Goal: Task Accomplishment & Management: Use online tool/utility

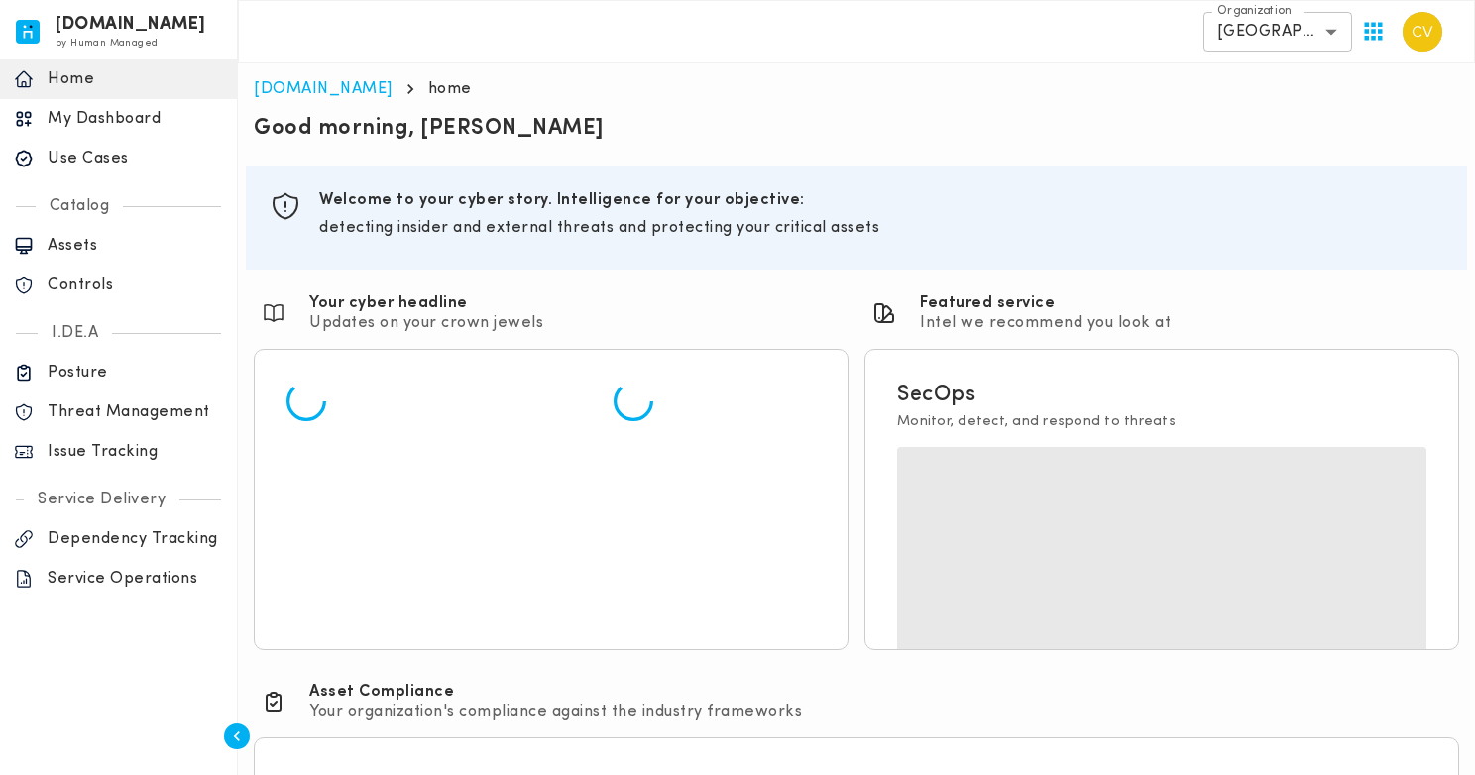
click at [115, 447] on p "Issue Tracking" at bounding box center [135, 452] width 175 height 20
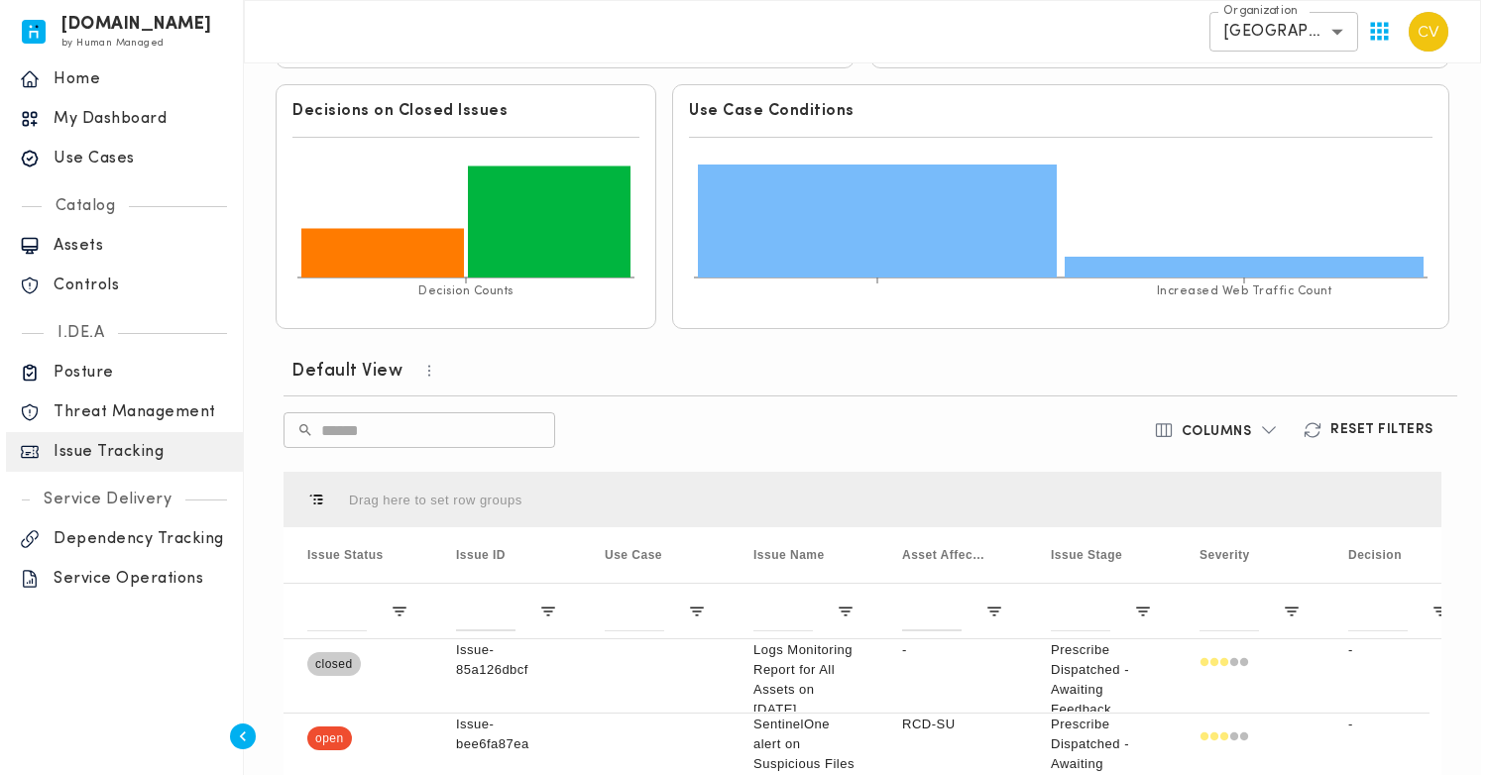
scroll to position [462, 0]
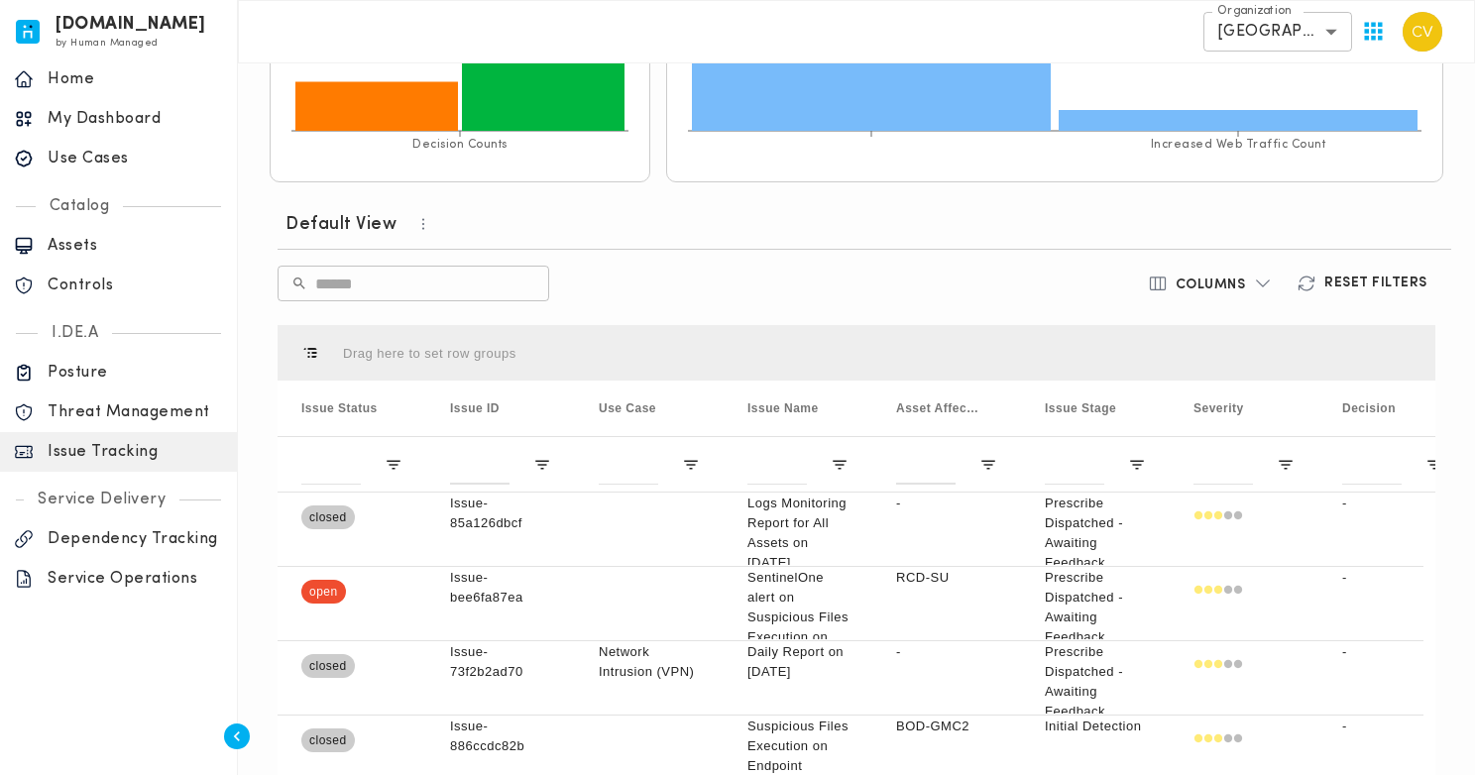
click at [1268, 287] on icon "button" at bounding box center [1263, 284] width 20 height 20
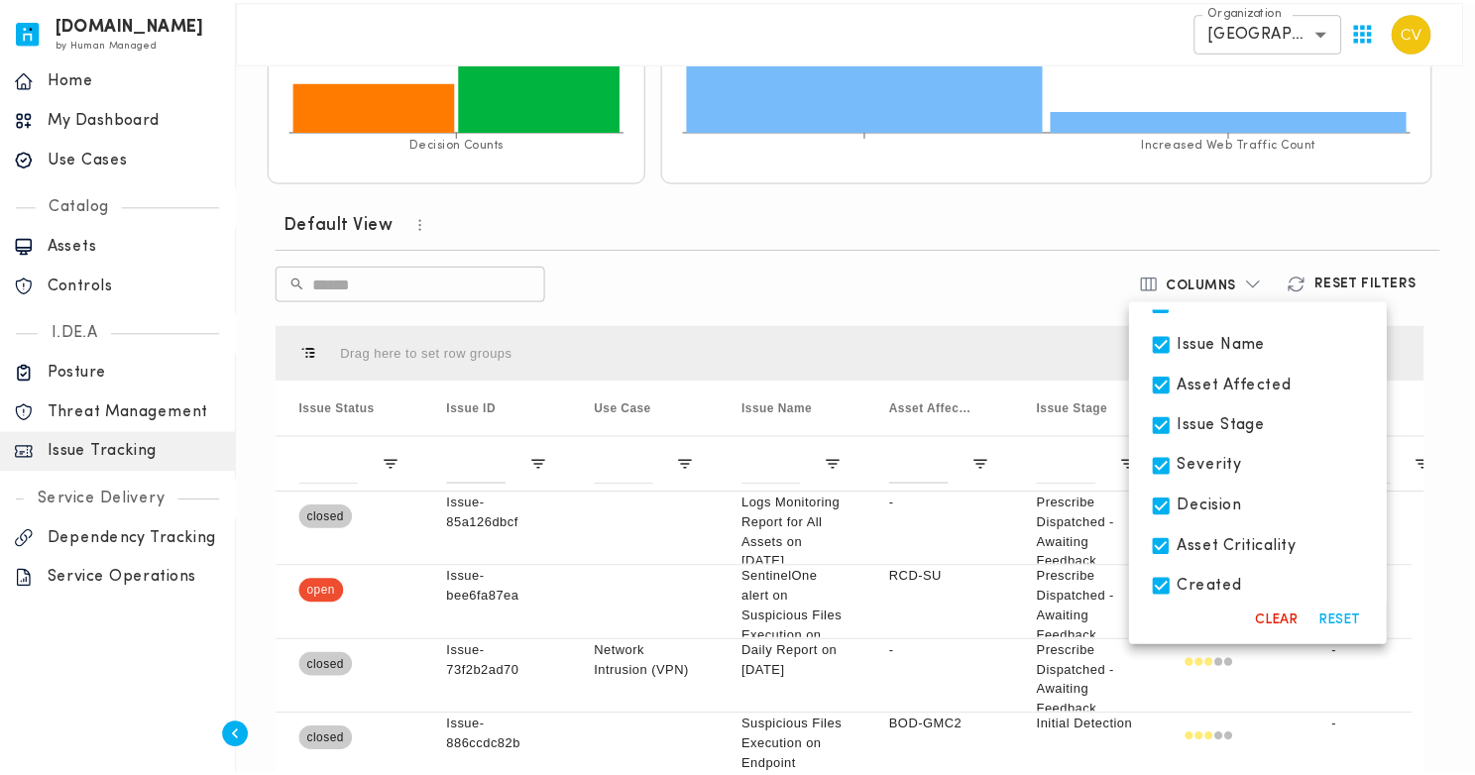
scroll to position [0, 0]
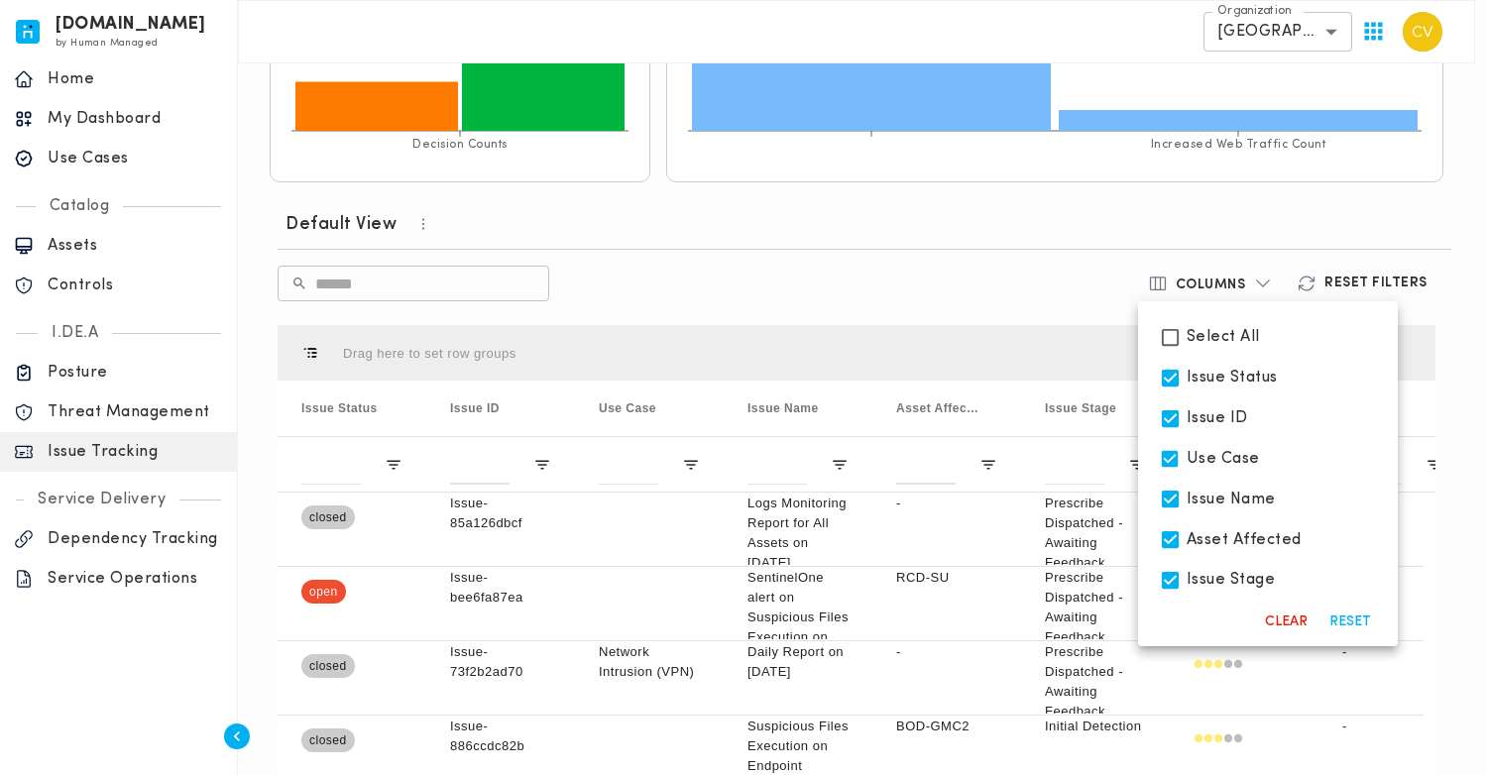
click at [987, 280] on div at bounding box center [743, 387] width 1487 height 775
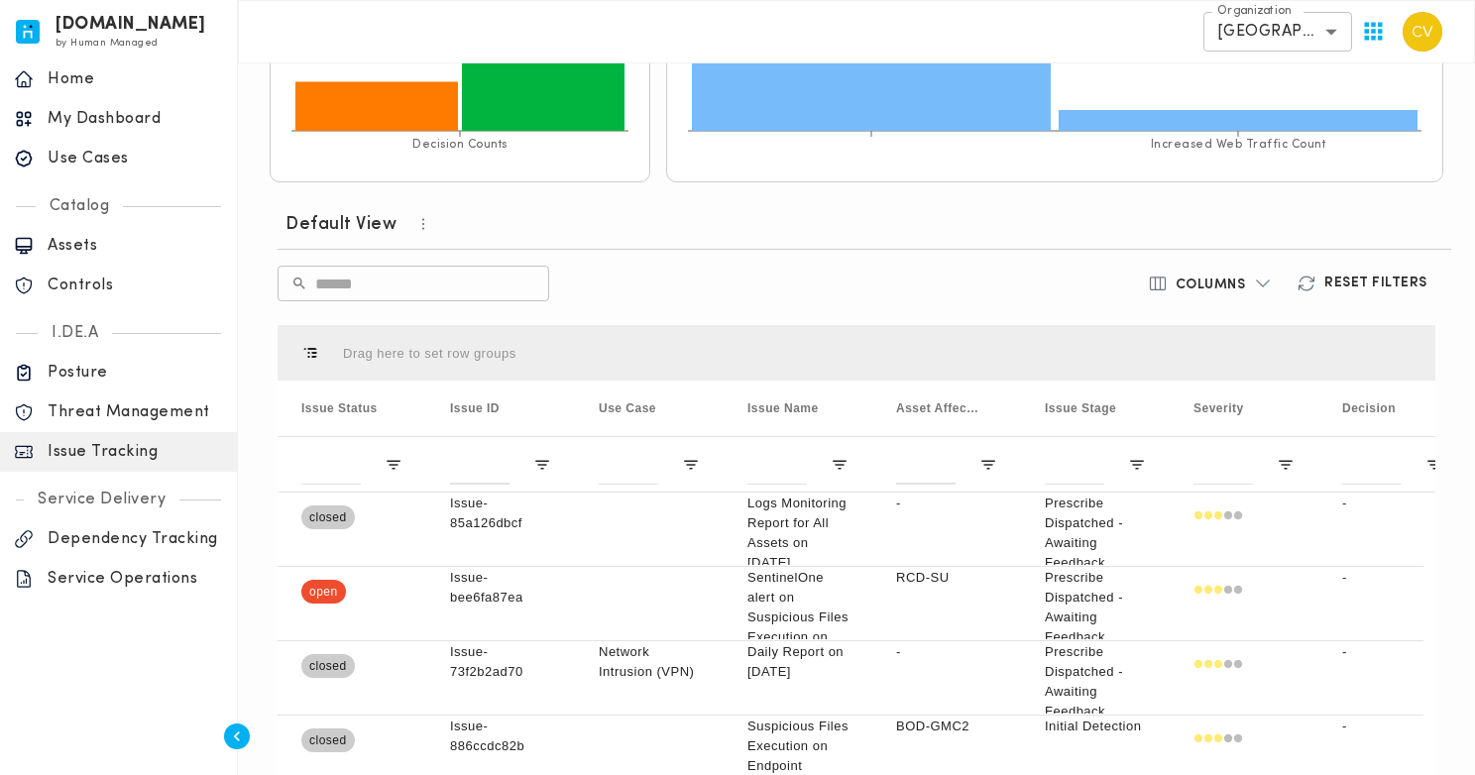
click at [429, 226] on icon "button" at bounding box center [423, 224] width 18 height 18
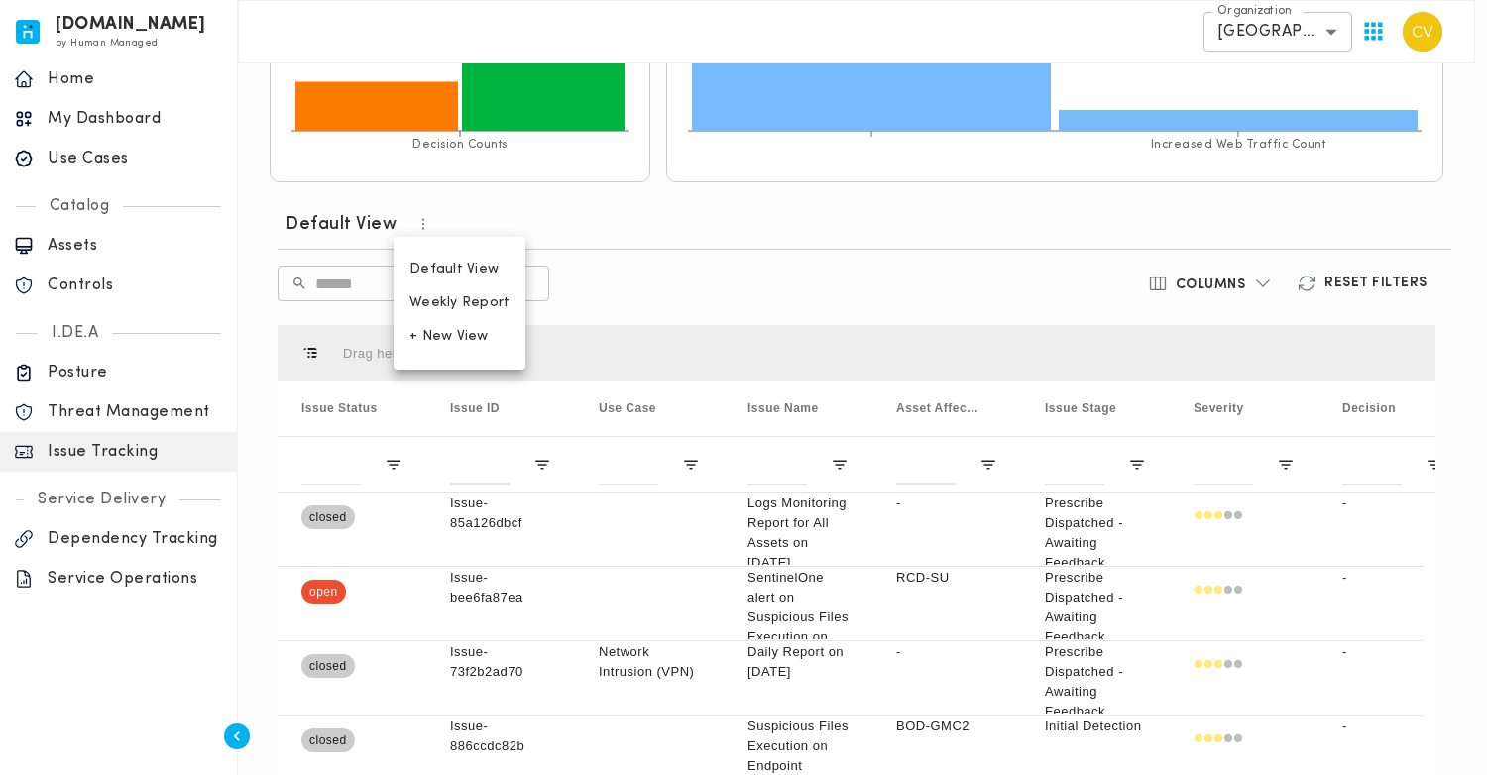
click at [470, 297] on span "Weekly Report" at bounding box center [459, 303] width 100 height 18
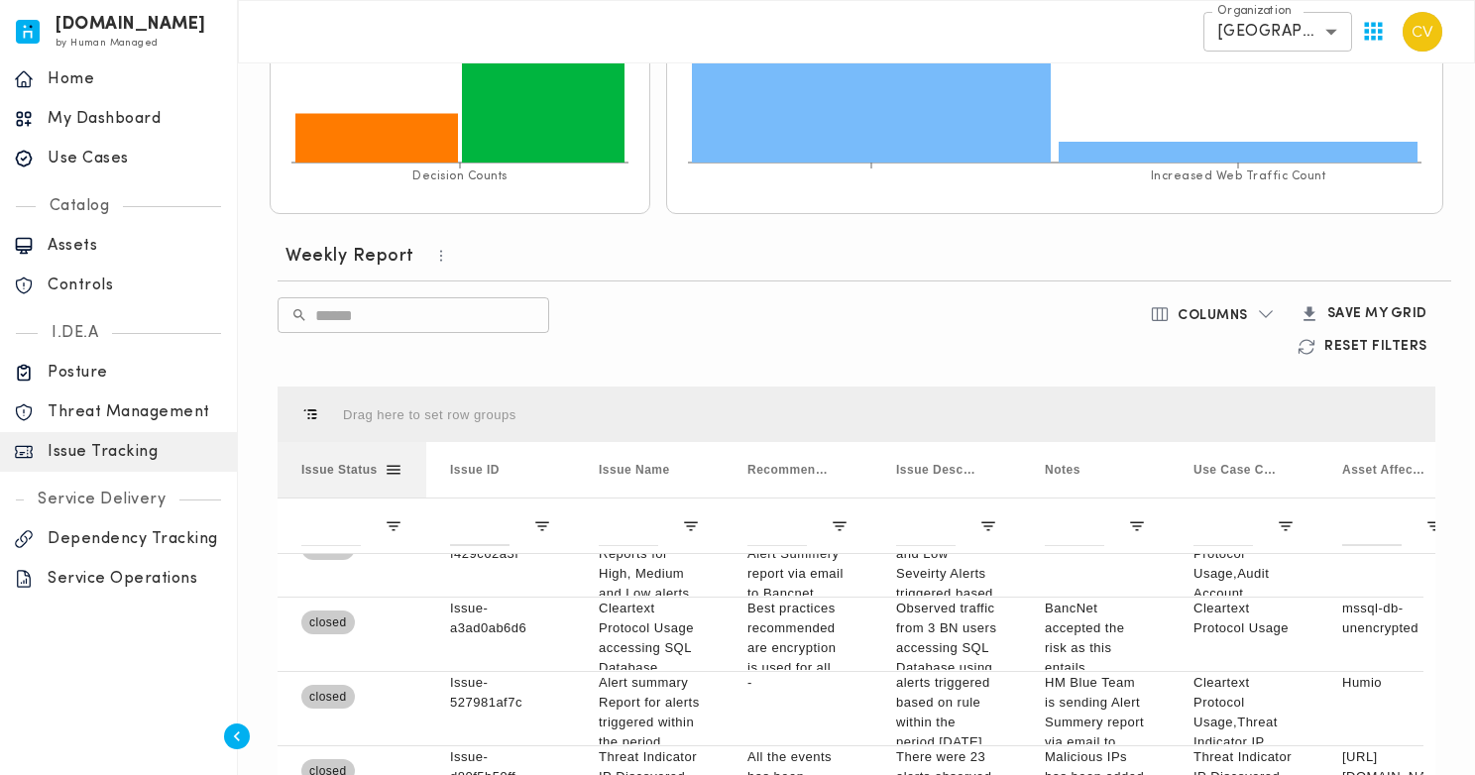
click at [388, 472] on span at bounding box center [394, 470] width 18 height 18
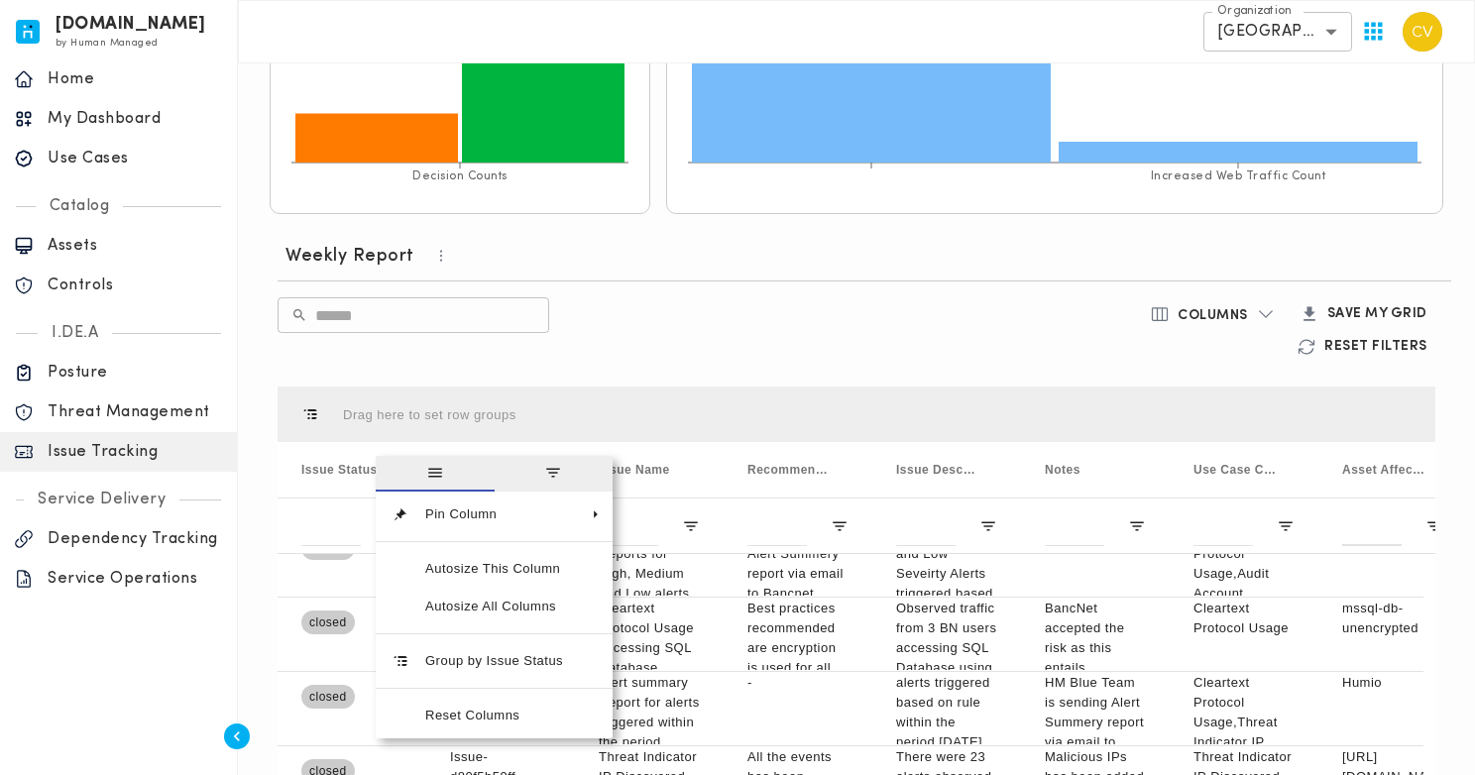
click at [608, 376] on div "Weekly Report ​ ​ Columns Save my Grid Reset Filters Press ENTER to sort. Press…" at bounding box center [857, 628] width 1174 height 796
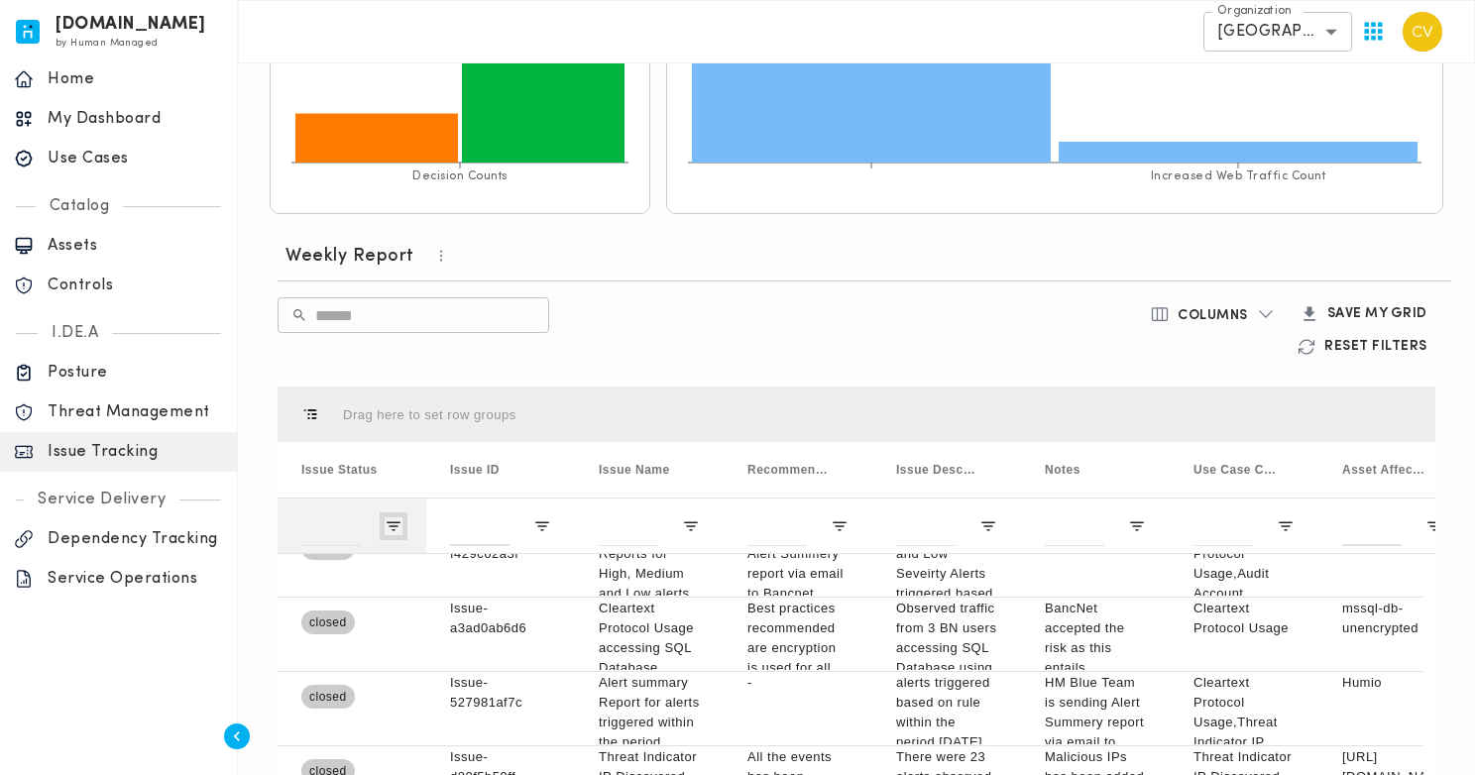
click at [391, 527] on span "Open Filter Menu" at bounding box center [394, 526] width 18 height 18
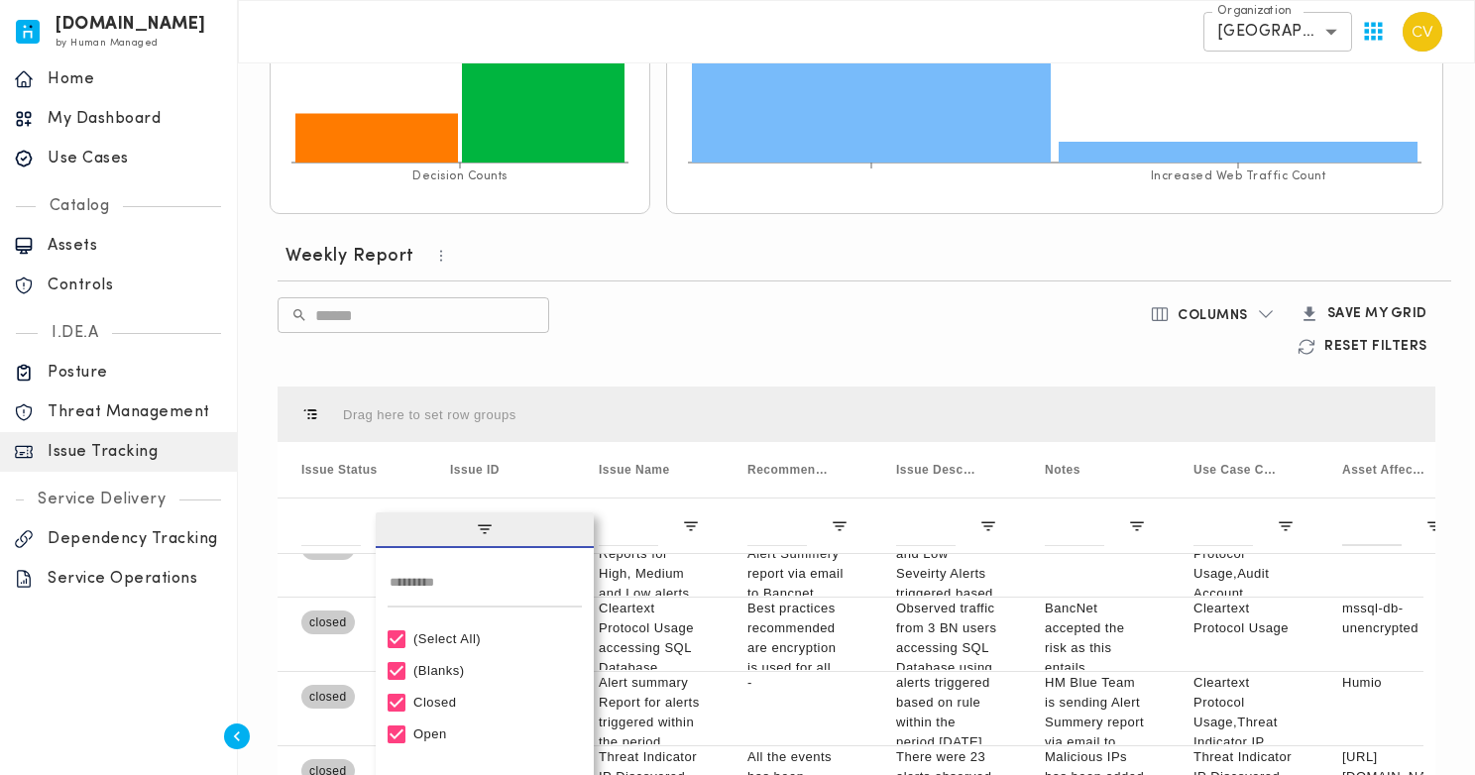
click at [434, 640] on div "(Select All)" at bounding box center [493, 638] width 161 height 15
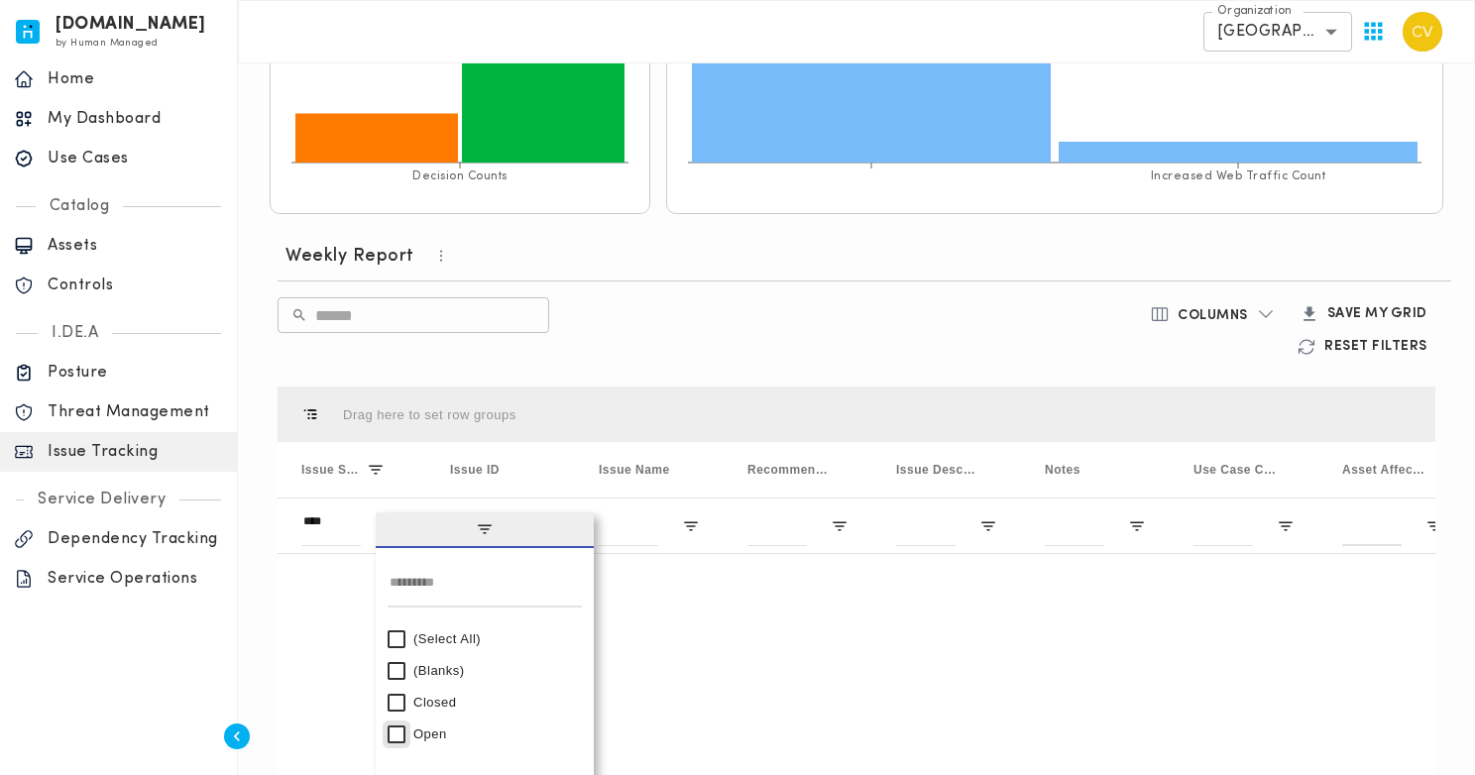
type input "********"
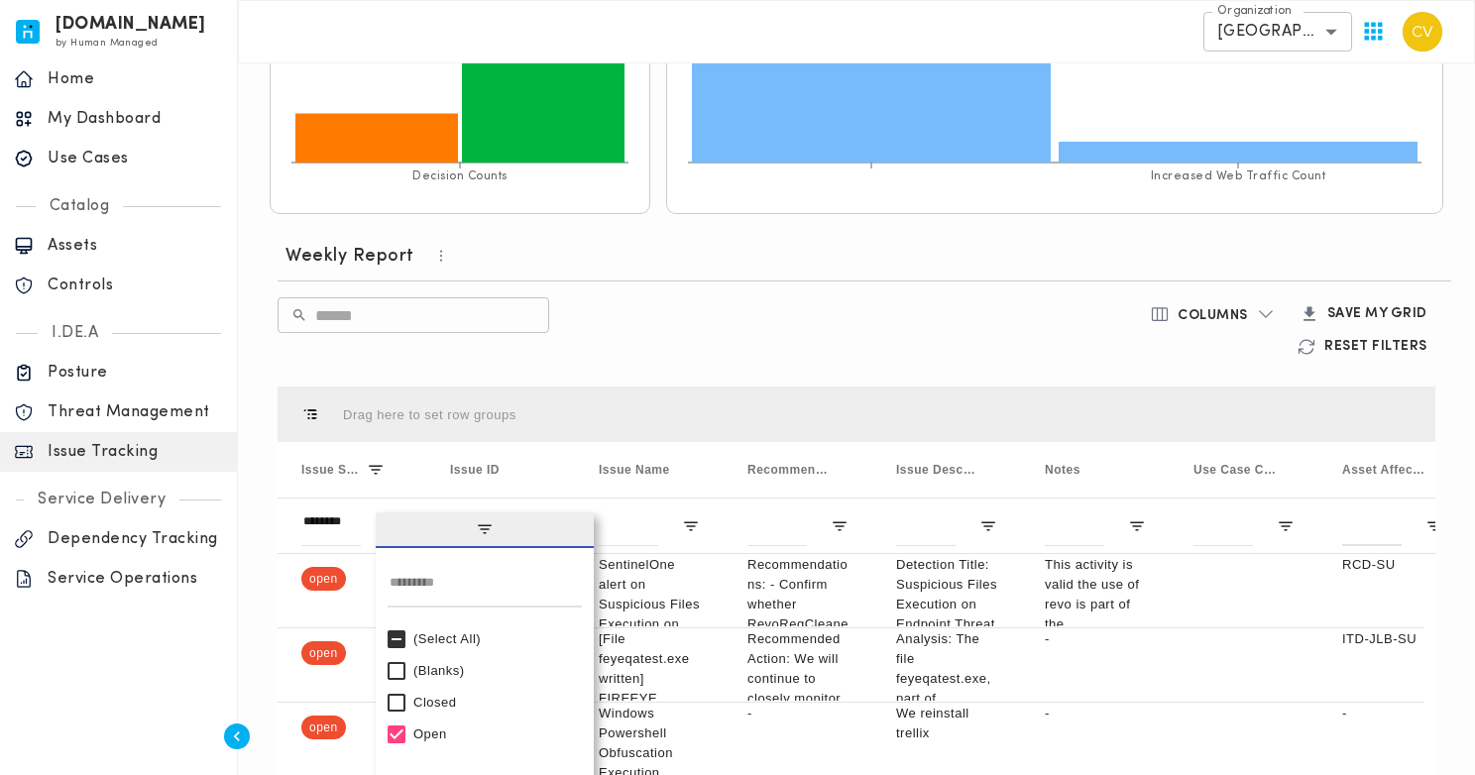
click at [666, 344] on div "​ ​" at bounding box center [666, 329] width 777 height 65
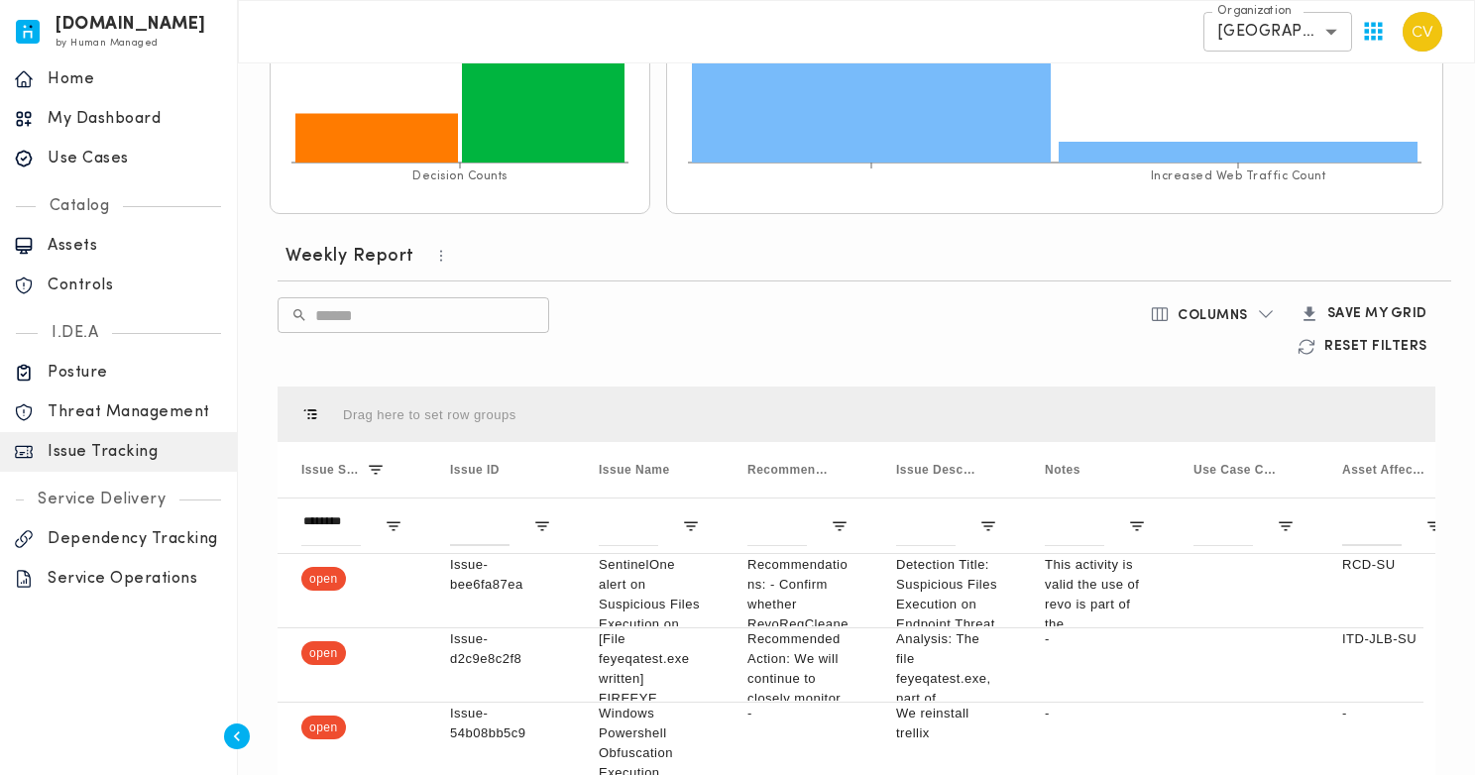
click at [1370, 312] on h6 "Save my Grid" at bounding box center [1377, 314] width 100 height 18
click at [908, 353] on div "​ ​" at bounding box center [666, 329] width 777 height 65
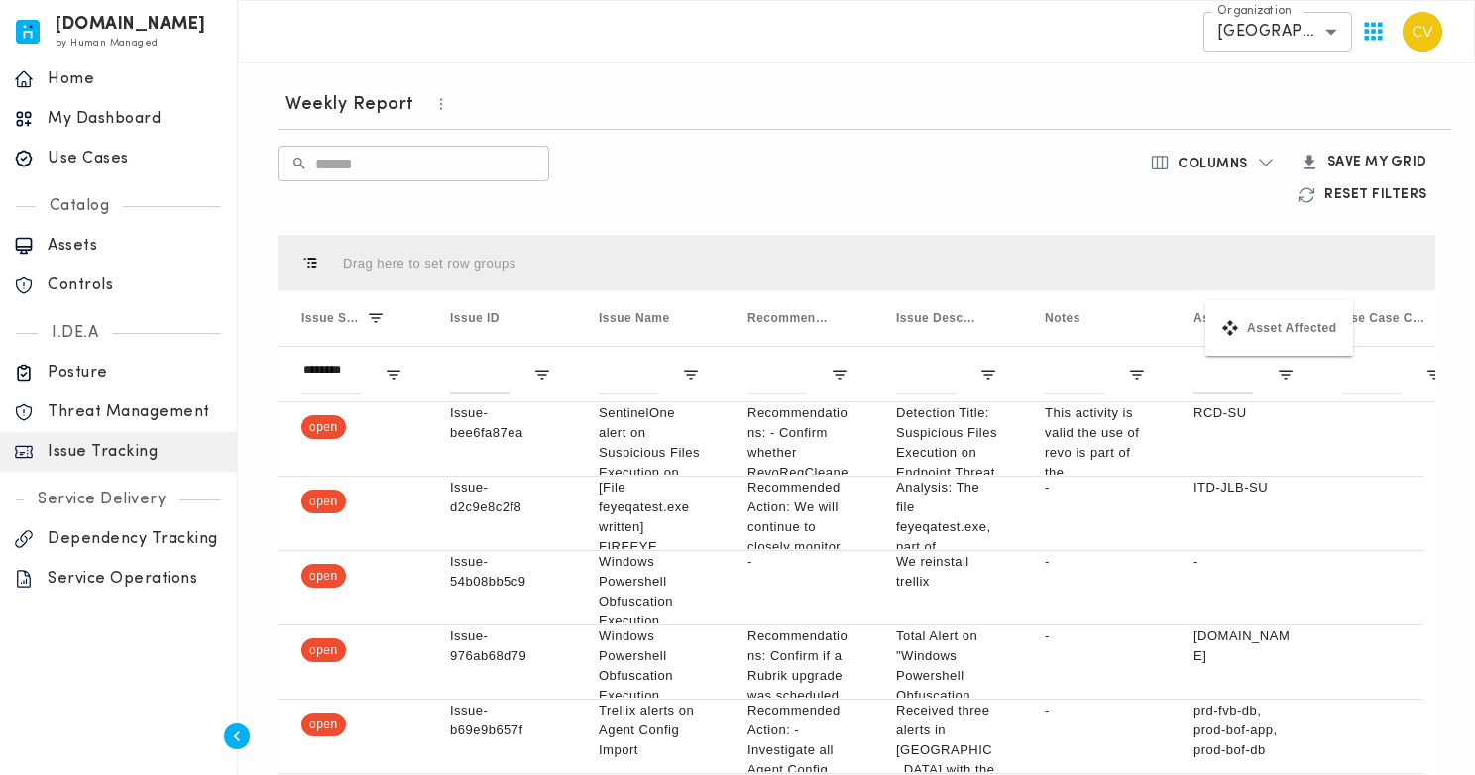
drag, startPoint x: 1378, startPoint y: 316, endPoint x: 1215, endPoint y: 312, distance: 162.6
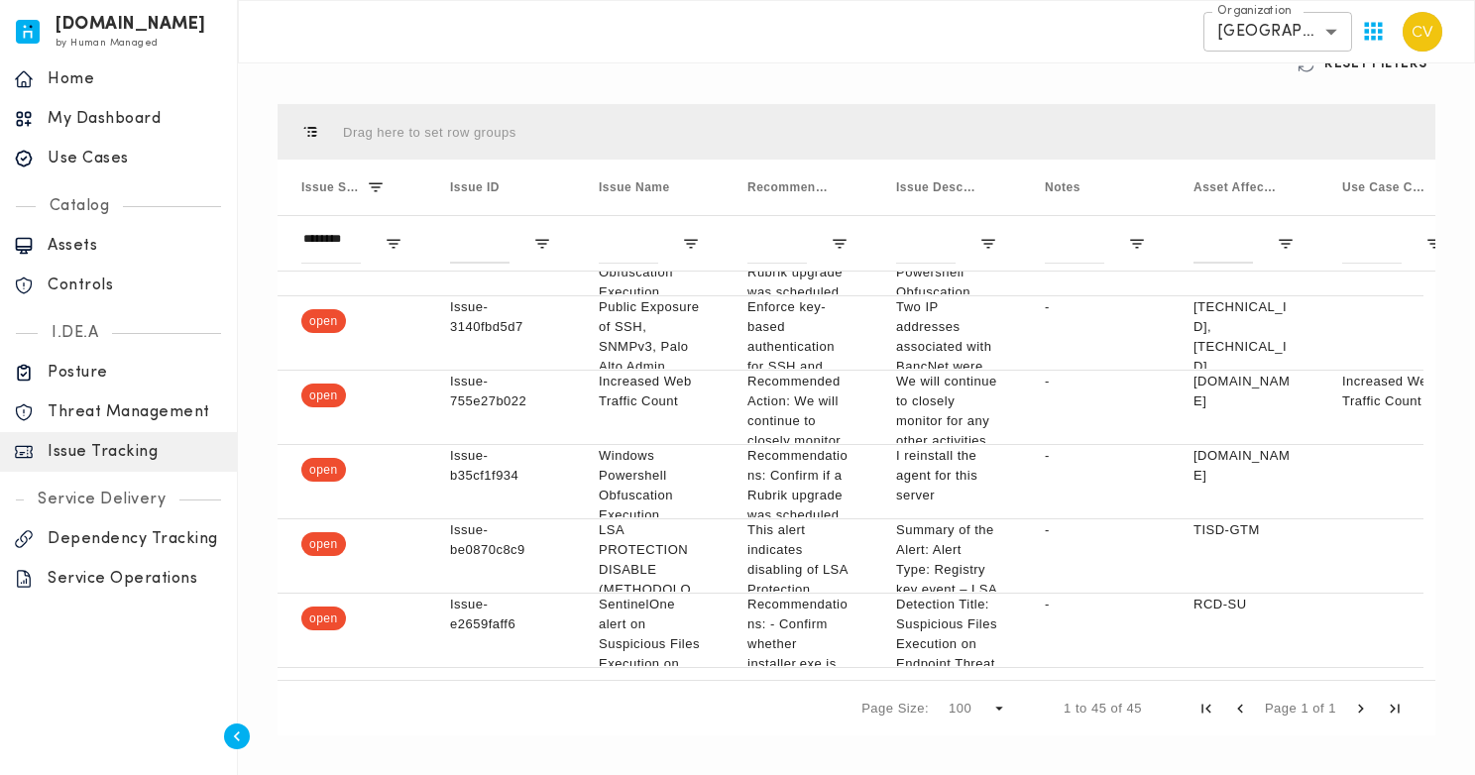
click at [998, 746] on div "Weekly Report ​ ​ Columns Save my Grid Reset Filters Press ENTER to sort. Press…" at bounding box center [856, 346] width 1189 height 812
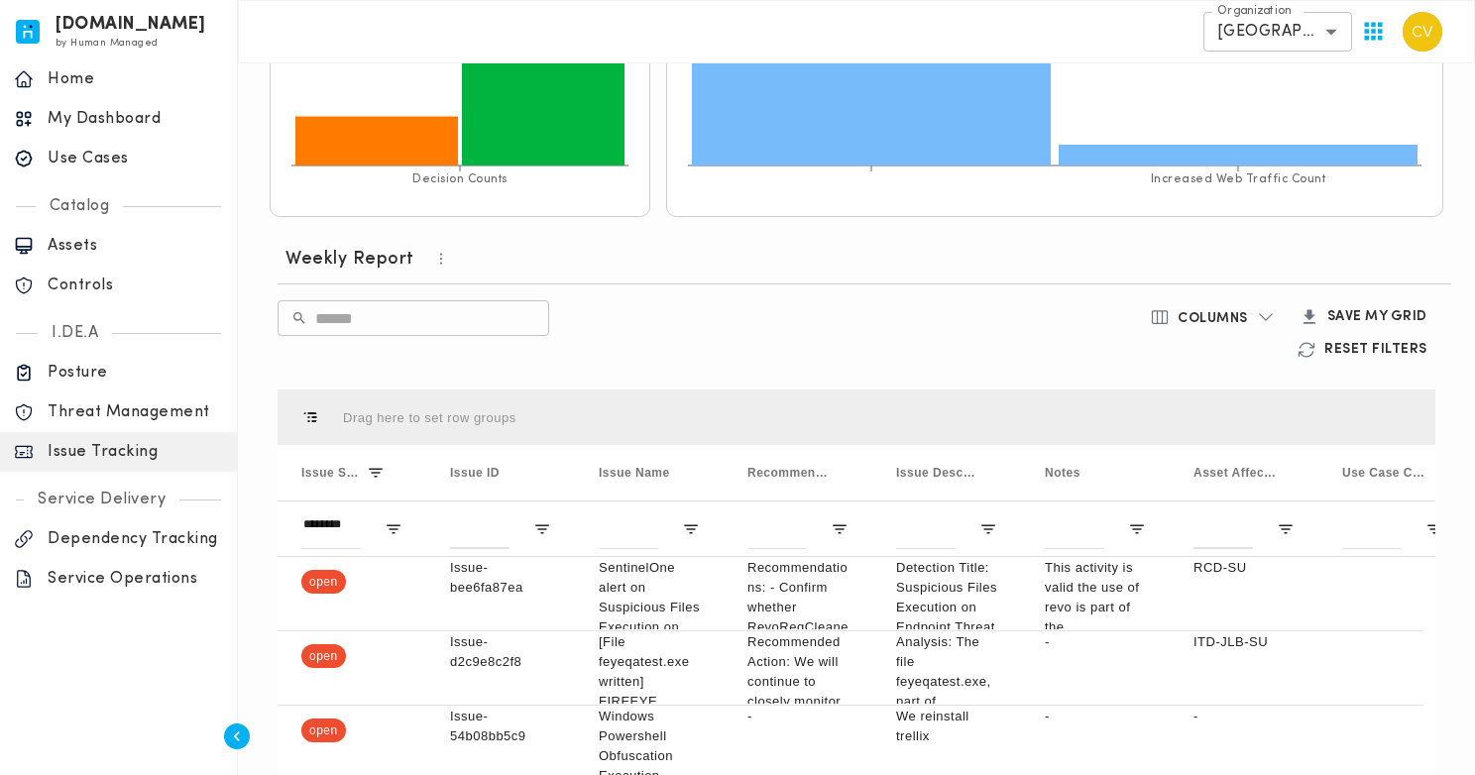
click at [1346, 314] on h6 "Save my Grid" at bounding box center [1377, 317] width 100 height 18
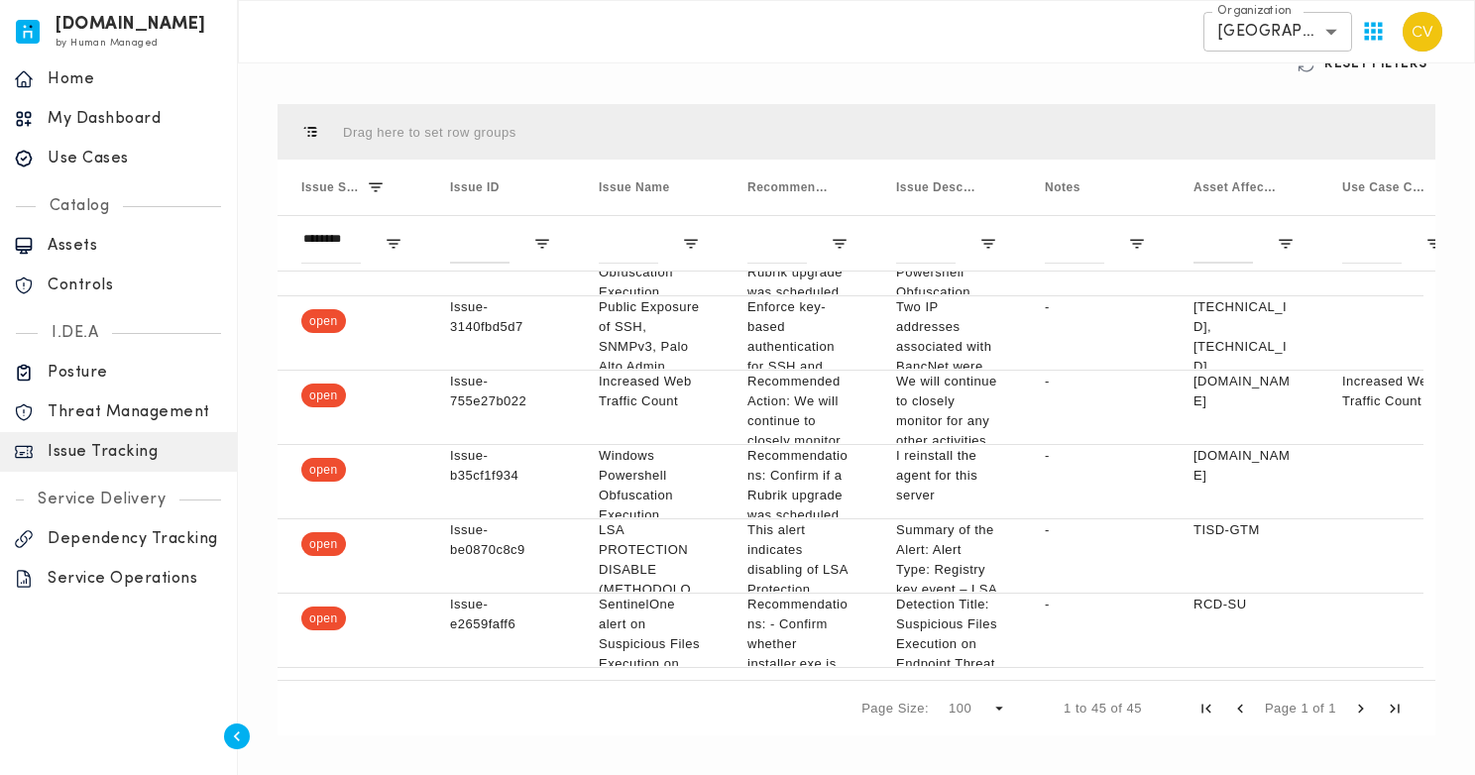
click at [1475, 771] on html "[DOMAIN_NAME] by Human Managed {"resourceSet":[{"resourceId":"invicta-io/web/na…" at bounding box center [737, 31] width 1475 height 1488
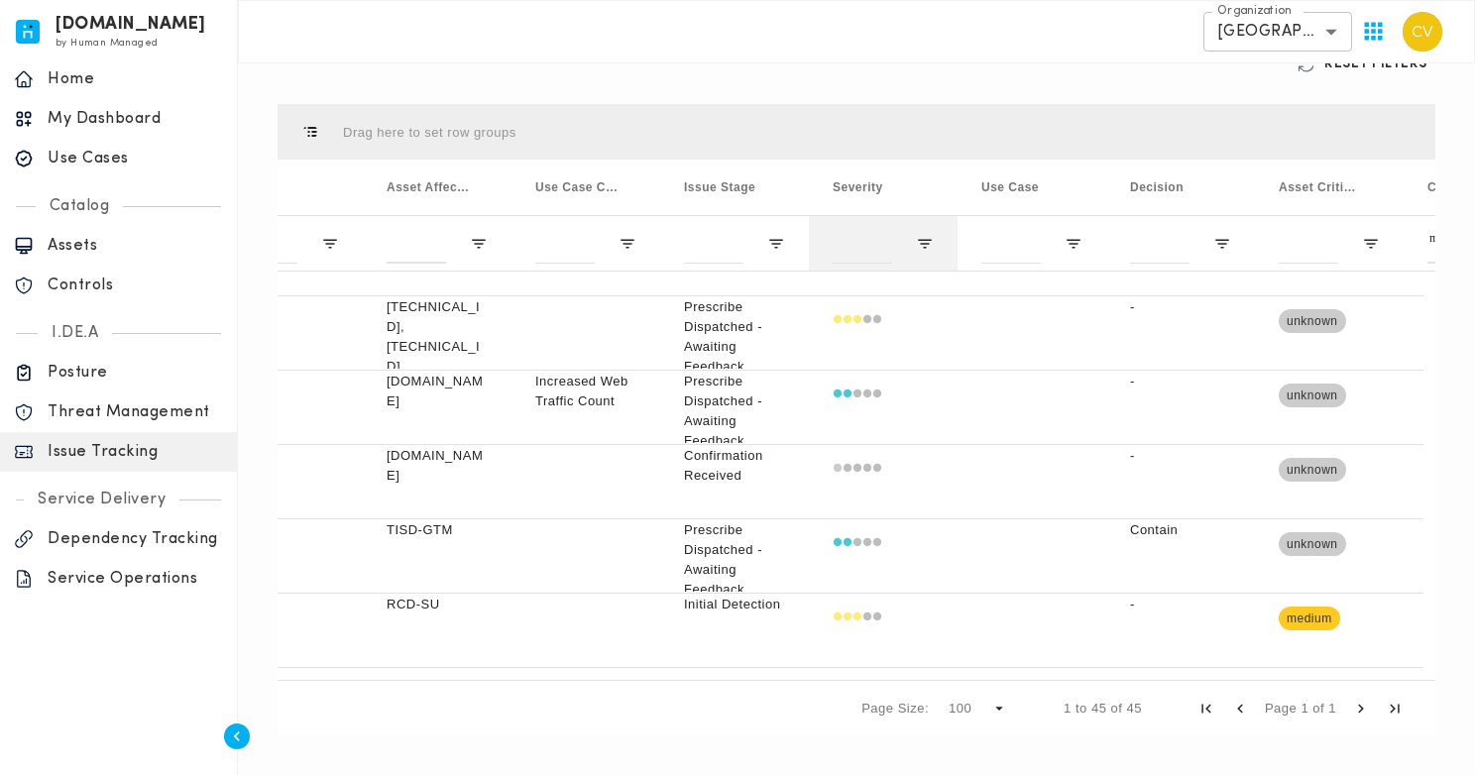
click at [914, 240] on div at bounding box center [883, 243] width 149 height 56
click at [924, 241] on span "Open Filter Menu" at bounding box center [925, 244] width 18 height 18
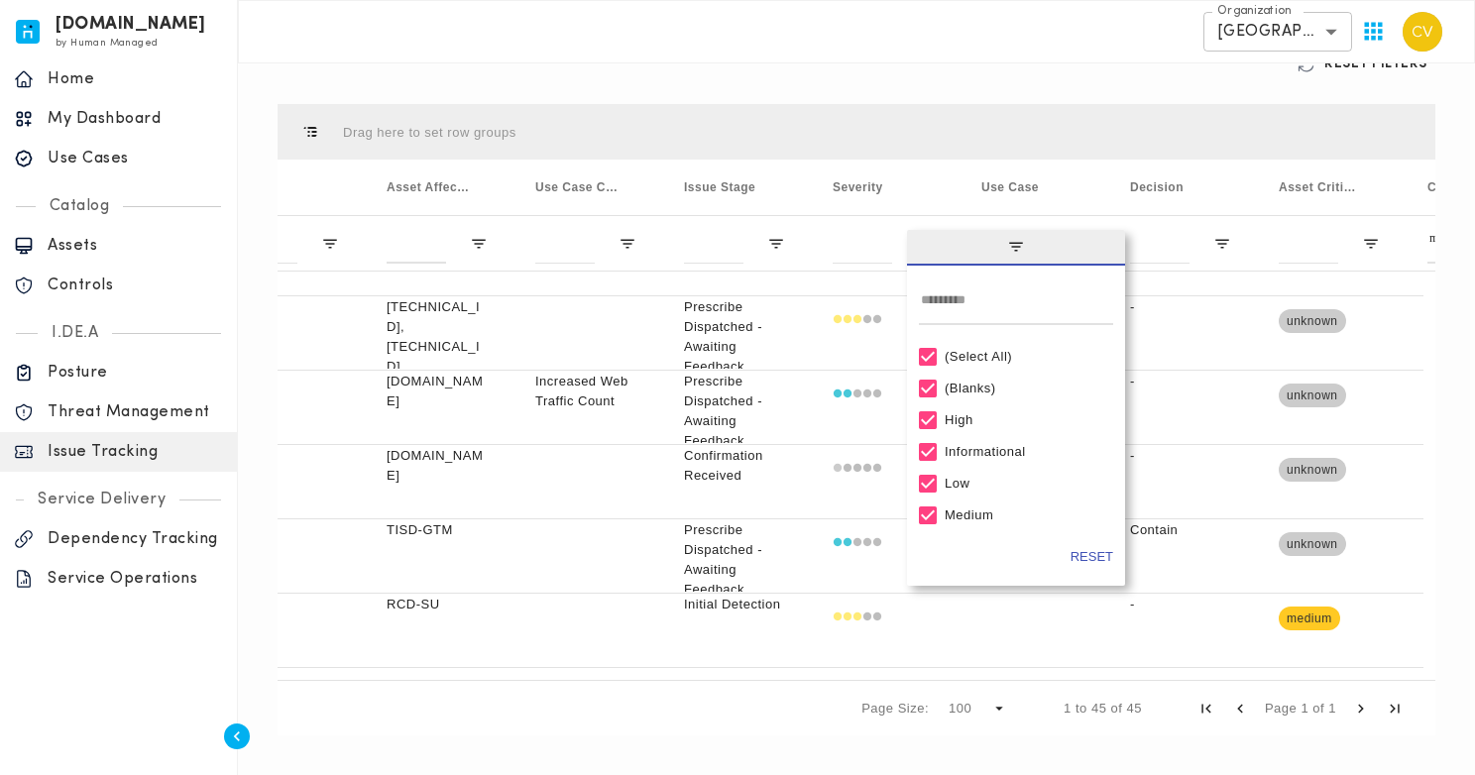
click at [968, 355] on div "(Select All)" at bounding box center [1025, 356] width 161 height 15
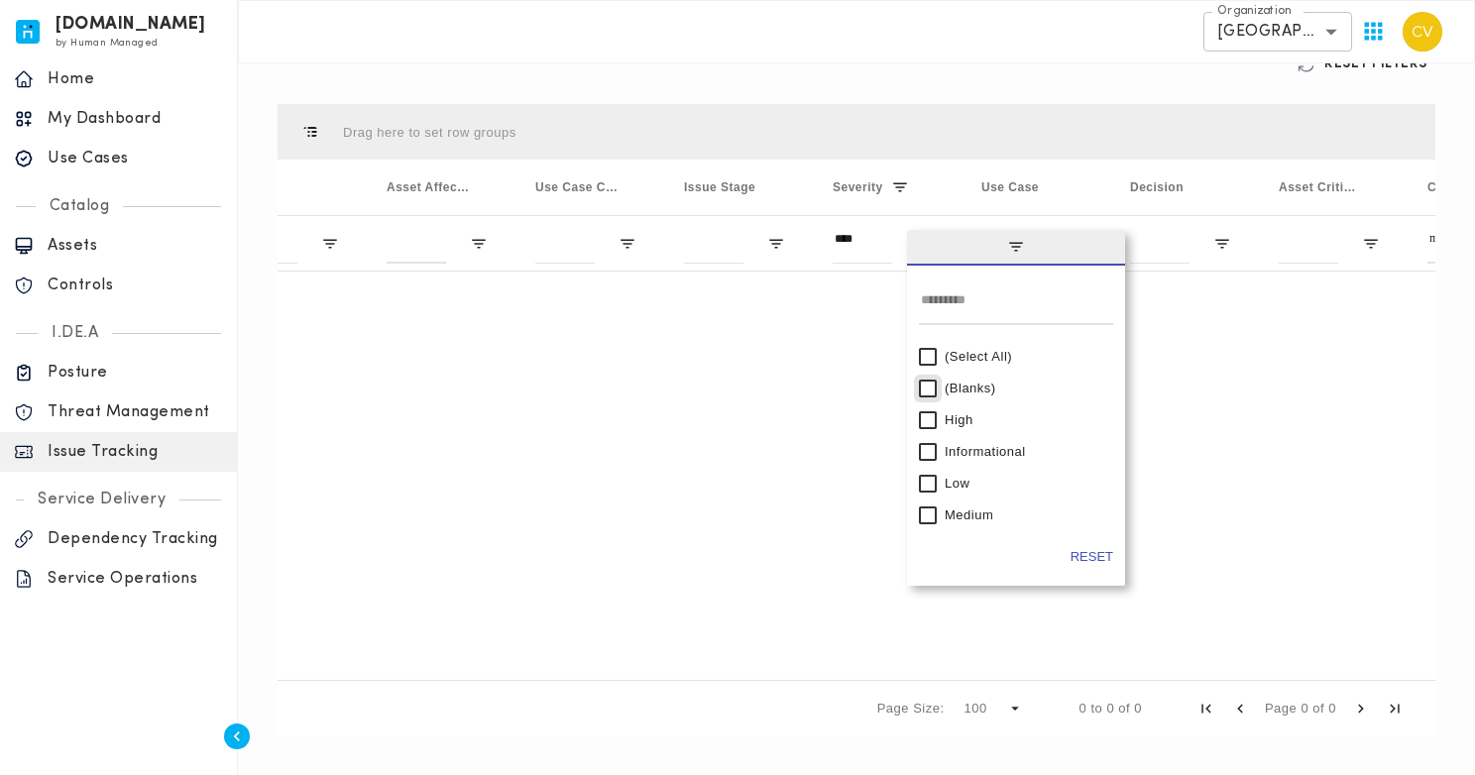
type input "**********"
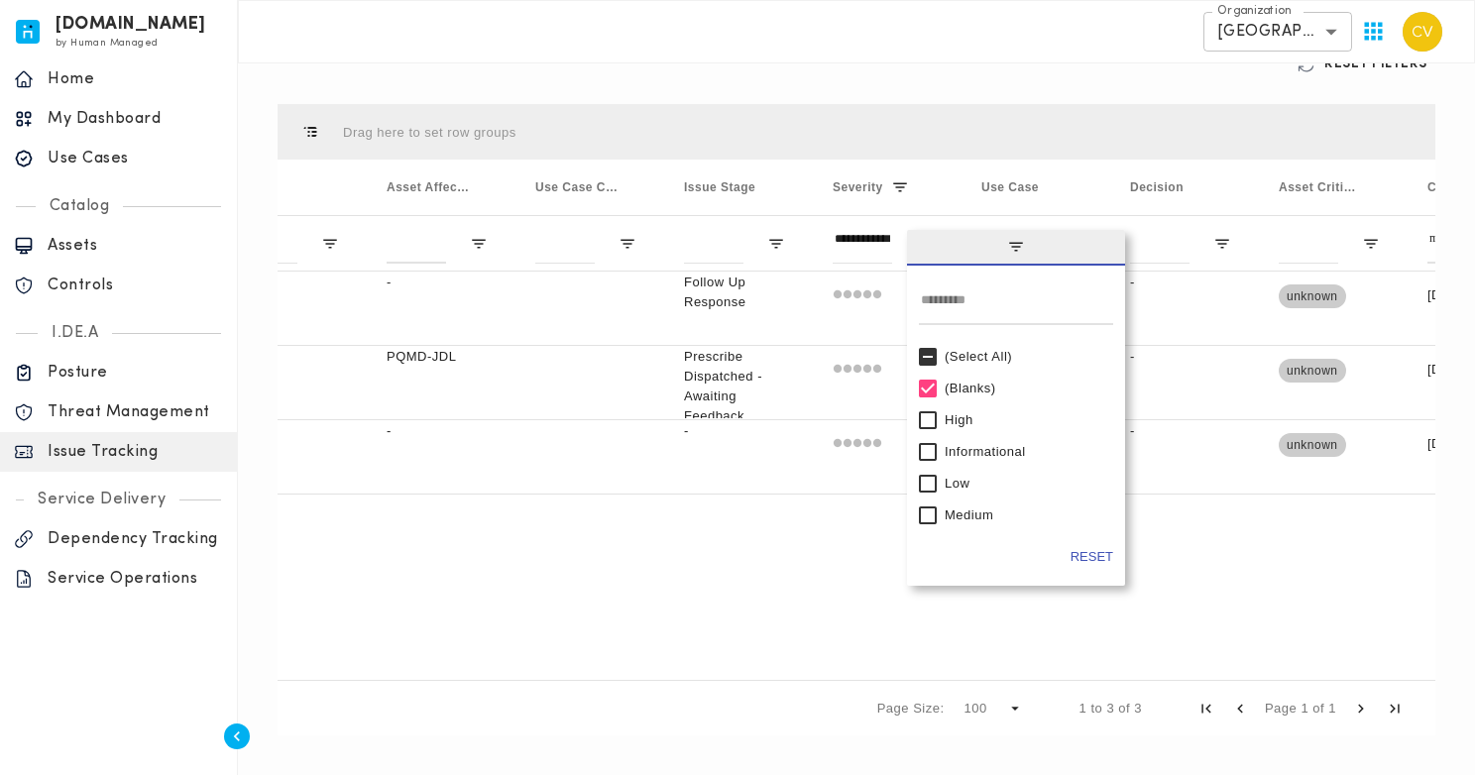
click at [749, 590] on div "We reinstall trellix - - Follow Up Response - unknown [DATE] Summary of the Ale…" at bounding box center [857, 470] width 1158 height 396
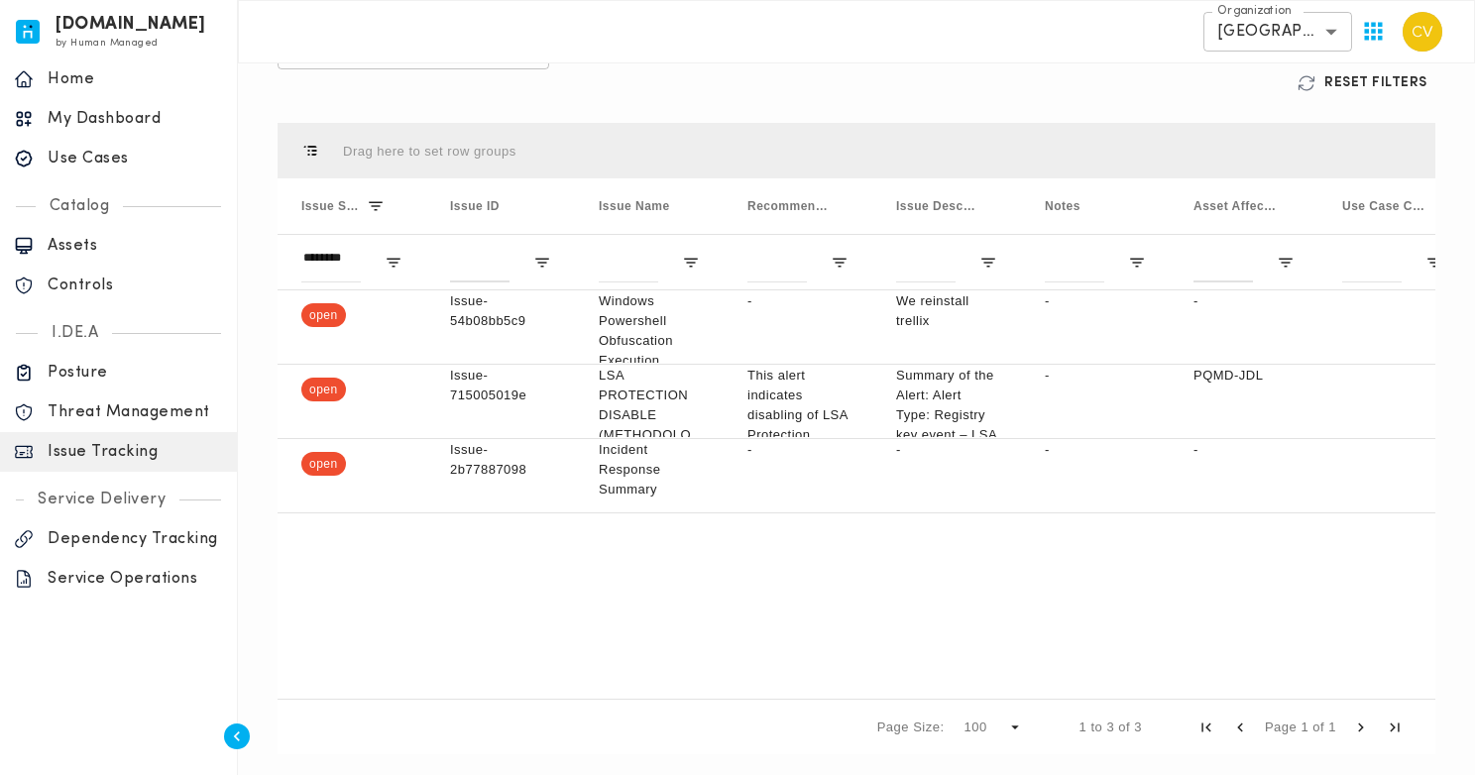
click at [668, 614] on div "Issue-54b08bb5c9 Windows Powershell Obfuscation Execution Base64 - We reinstall…" at bounding box center [857, 488] width 1158 height 396
click at [817, 556] on div "open Issue-54b08bb5c9 Windows Powershell Obfuscation Execution Base64 - We rein…" at bounding box center [857, 488] width 1158 height 396
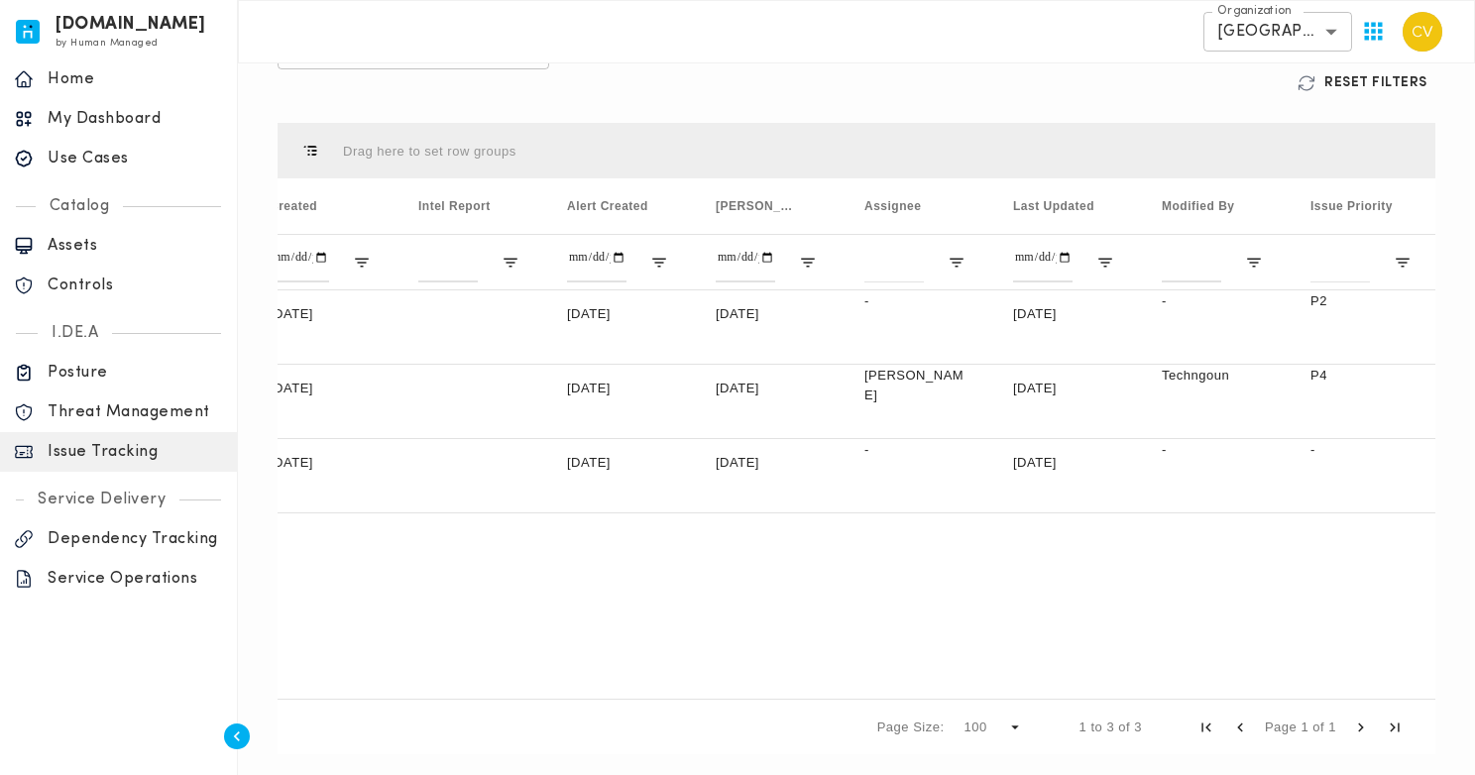
scroll to position [0, 1738]
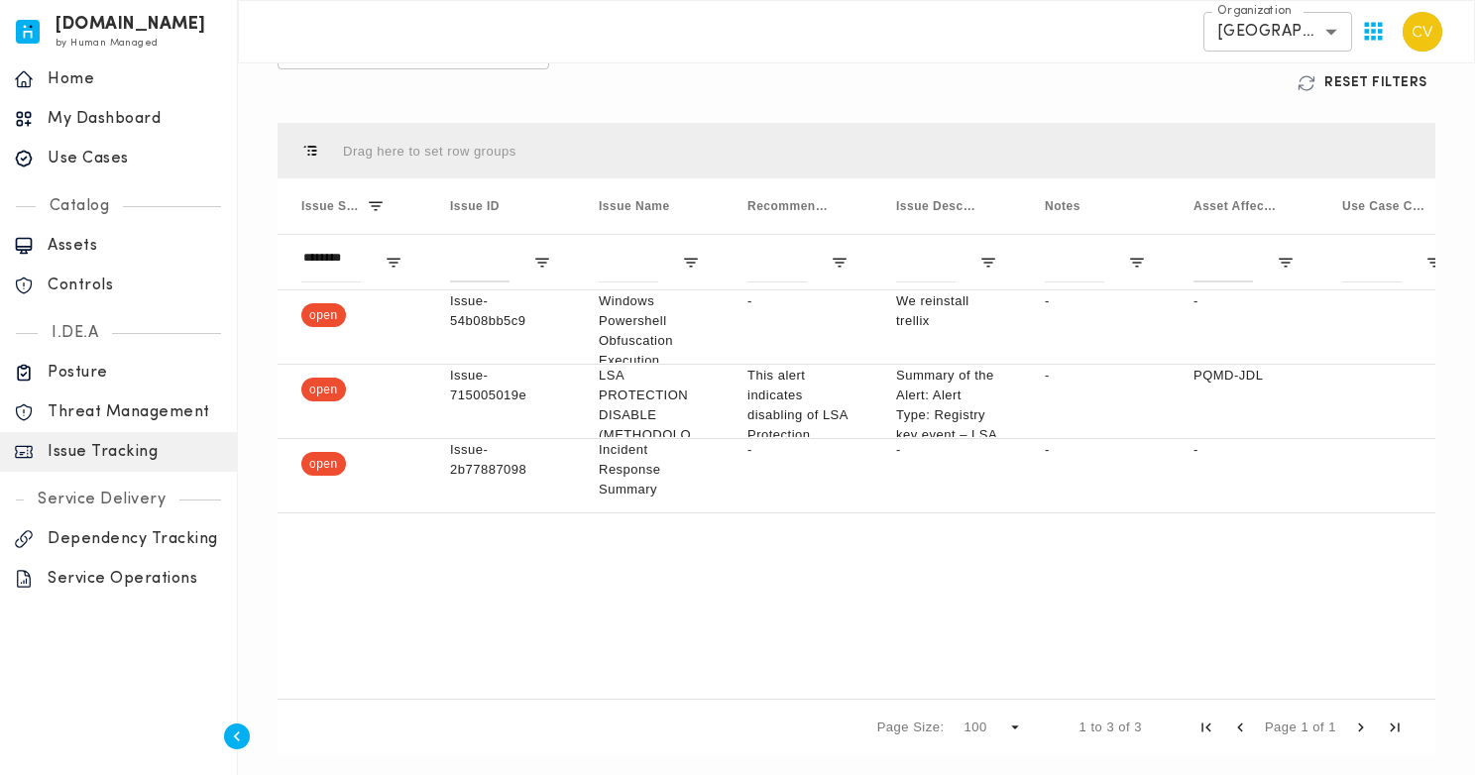
click at [766, 583] on div "open Issue-54b08bb5c9 Windows Powershell Obfuscation Execution Base64 - We rein…" at bounding box center [857, 488] width 1158 height 396
click at [370, 637] on div "open Issue-54b08bb5c9 Windows Powershell Obfuscation Execution Base64 - We rein…" at bounding box center [857, 488] width 1158 height 396
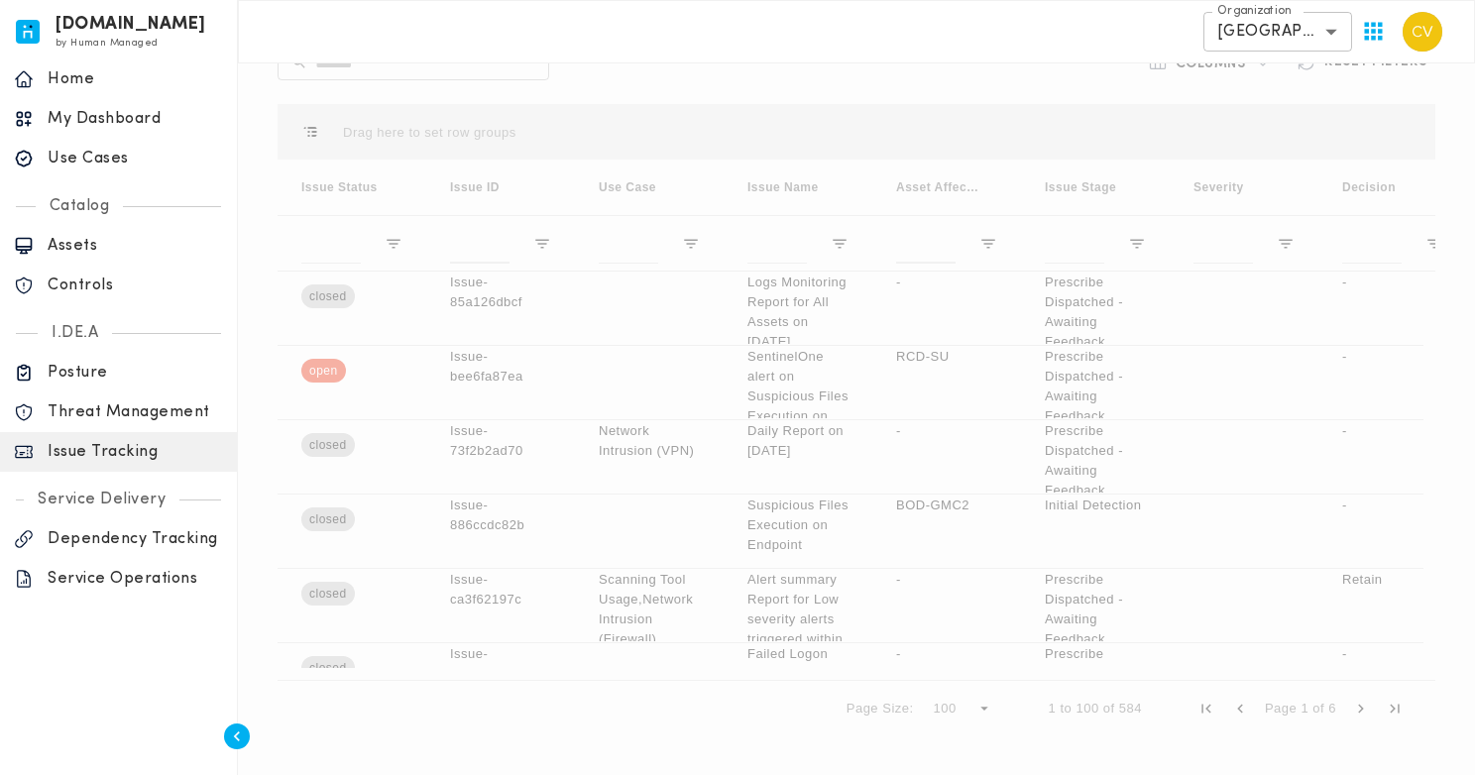
scroll to position [0, 0]
